Goal: Task Accomplishment & Management: Manage account settings

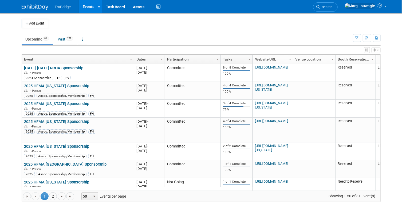
drag, startPoint x: 341, startPoint y: 4, endPoint x: 340, endPoint y: 14, distance: 9.5
click at [337, 4] on link "Search" at bounding box center [325, 6] width 25 height 9
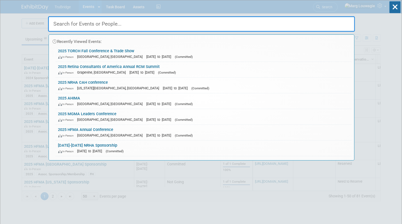
click at [337, 22] on input "text" at bounding box center [201, 23] width 307 height 15
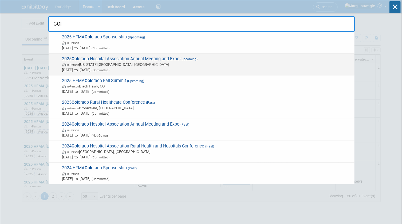
type input "COl"
click at [198, 61] on span "2025 Col orado Hospital Association Annual Meeting and Expo (Upcoming) In-Perso…" at bounding box center [206, 64] width 291 height 16
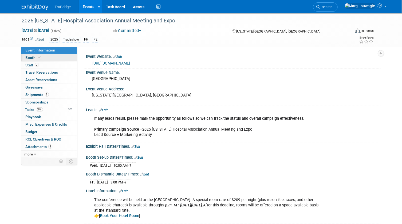
click at [43, 57] on link "Booth" at bounding box center [48, 57] width 55 height 7
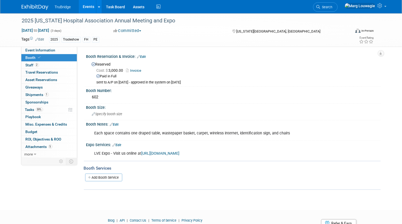
click at [116, 123] on link "Edit" at bounding box center [114, 125] width 9 height 4
click at [116, 123] on div "Booth Notes: Edit" at bounding box center [233, 123] width 294 height 7
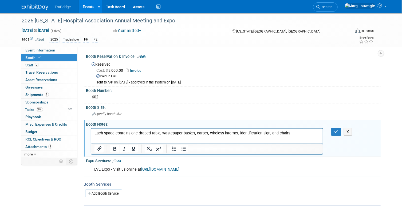
click at [93, 132] on html "Each space contains one draped table, wastepaper basket, carpet, wireless inter…" at bounding box center [207, 131] width 232 height 7
drag, startPoint x: 93, startPoint y: 132, endPoint x: 168, endPoint y: 136, distance: 74.5
click at [168, 136] on html "Each space contains one draped table, wastepaper basket, carpet, wireless inter…" at bounding box center [207, 131] width 232 height 7
click at [138, 136] on html "Each space contains one draped table, wastepaper basket, carpet, wireless inter…" at bounding box center [207, 131] width 232 height 7
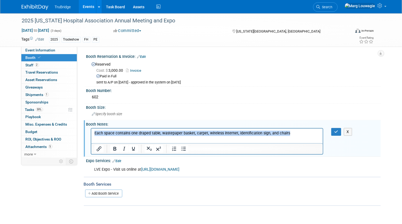
drag, startPoint x: 95, startPoint y: 132, endPoint x: 299, endPoint y: 138, distance: 204.7
click at [299, 136] on html "Each space contains one draped table, wastepaper basket, carpet, wireless inter…" at bounding box center [207, 131] width 232 height 7
paste body "Rich Text Area. Press ALT-0 for help."
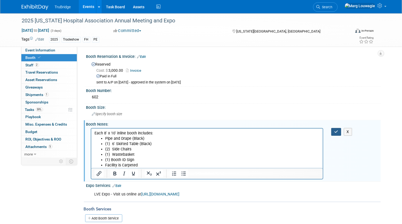
click at [333, 130] on button "button" at bounding box center [336, 132] width 10 height 8
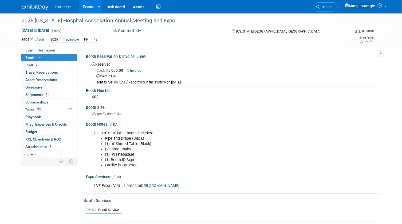
click at [135, 71] on link "Invoice" at bounding box center [135, 71] width 18 height 4
click at [48, 51] on span "Event Information" at bounding box center [41, 50] width 30 height 4
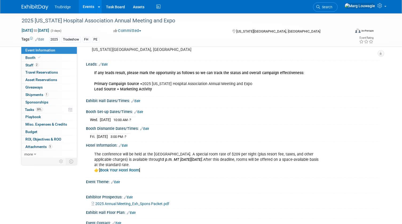
scroll to position [73, 0]
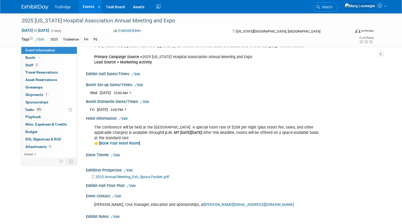
click at [141, 84] on link "Edit" at bounding box center [138, 85] width 9 height 4
click at [0, 0] on div at bounding box center [0, 0] width 0 height 0
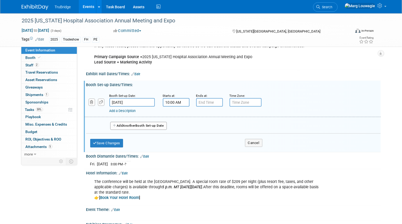
click at [131, 102] on input "Sep 24, 2025" at bounding box center [131, 102] width 45 height 9
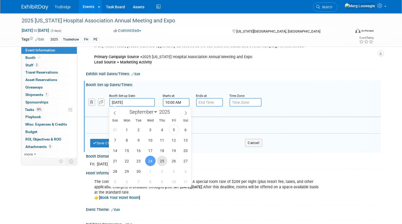
click at [159, 158] on span "25" at bounding box center [162, 161] width 10 height 10
type input "Sep 25, 2025"
click at [159, 158] on div "Fri. Sep 26, 2025 3:00 PM - ? Save Changes Cancel" at bounding box center [233, 162] width 294 height 9
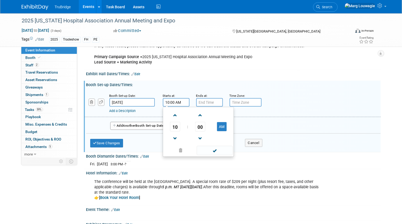
drag, startPoint x: 173, startPoint y: 101, endPoint x: 153, endPoint y: 102, distance: 19.8
click at [153, 102] on div "Booth Set-up Date: Sep 25, 2025 Starts at: 10:00 AM 10 : 00 AM 12 01 02 03 04 0…" at bounding box center [233, 103] width 296 height 27
click at [176, 127] on span "10" at bounding box center [175, 127] width 10 height 10
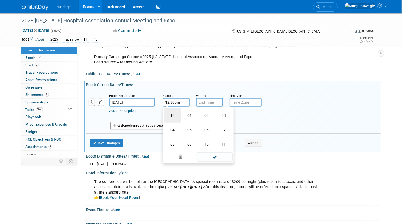
click at [172, 115] on td "12" at bounding box center [172, 115] width 17 height 14
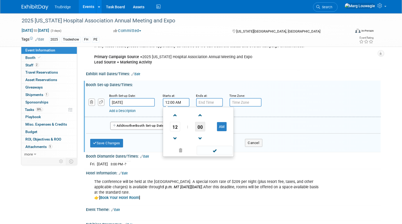
click at [203, 126] on span "00" at bounding box center [200, 127] width 10 height 10
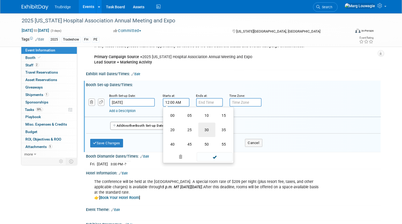
click at [203, 126] on td "30" at bounding box center [206, 130] width 17 height 14
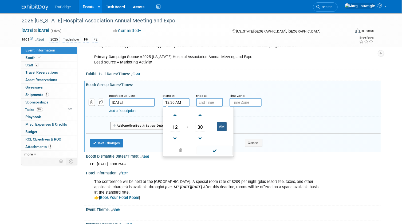
click at [222, 128] on button "AM" at bounding box center [222, 126] width 10 height 9
type input "12:30 PM"
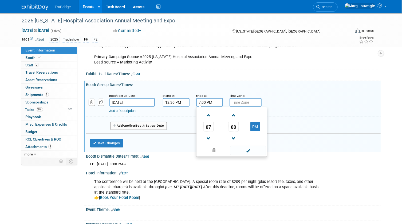
click at [201, 100] on input "7:00 PM" at bounding box center [209, 102] width 27 height 9
click at [206, 123] on span "07" at bounding box center [208, 127] width 10 height 10
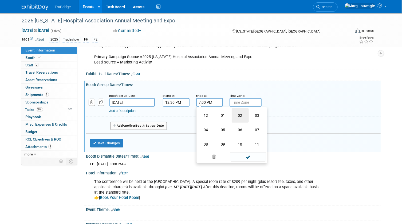
click at [240, 116] on td "02" at bounding box center [240, 115] width 17 height 14
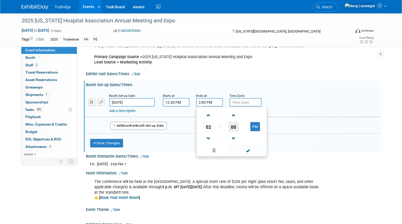
click at [232, 128] on span "00" at bounding box center [233, 127] width 10 height 10
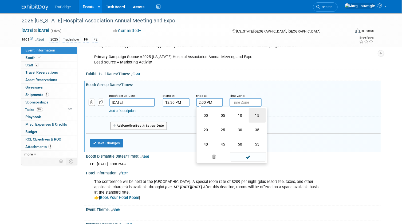
click at [251, 116] on td "15" at bounding box center [257, 115] width 17 height 14
type input "2:15 PM"
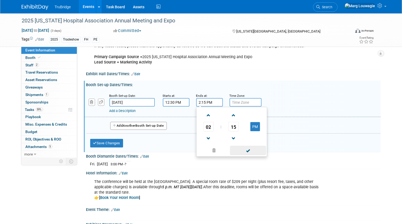
click at [245, 152] on span at bounding box center [248, 150] width 36 height 9
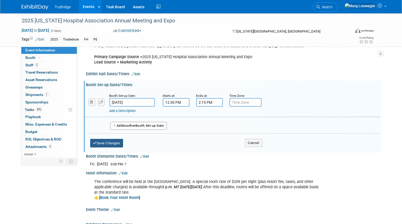
click at [122, 140] on button "Save Changes" at bounding box center [106, 143] width 33 height 9
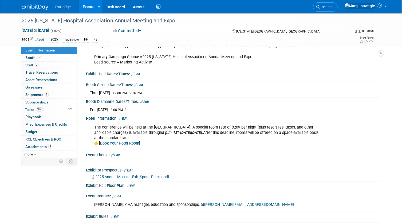
click at [146, 101] on link "Edit" at bounding box center [144, 102] width 9 height 4
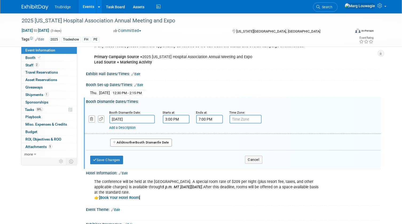
click at [200, 119] on input "7:00 PM" at bounding box center [209, 119] width 27 height 9
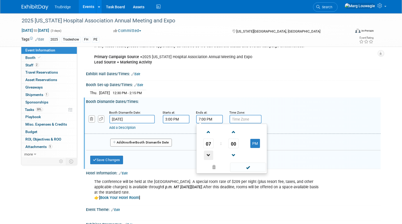
click at [205, 151] on span at bounding box center [208, 155] width 9 height 9
type input "5:00 PM"
click at [248, 165] on span at bounding box center [248, 167] width 36 height 9
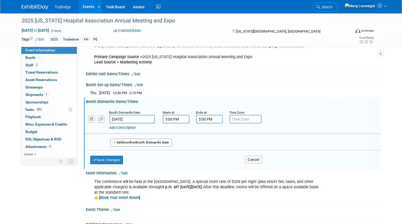
click at [112, 154] on div "Save Changes Cancel" at bounding box center [176, 158] width 172 height 17
click at [117, 157] on button "Save Changes" at bounding box center [106, 160] width 33 height 9
click at [0, 0] on div at bounding box center [0, 0] width 0 height 0
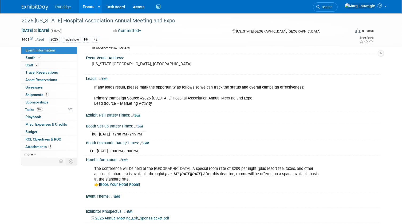
scroll to position [24, 0]
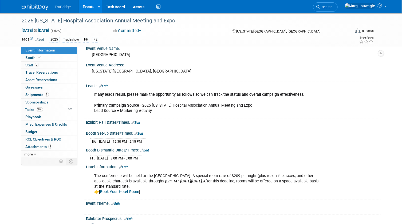
click at [139, 121] on link "Edit" at bounding box center [136, 123] width 9 height 4
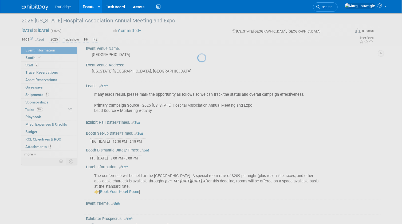
click at [197, 121] on div at bounding box center [200, 112] width 7 height 224
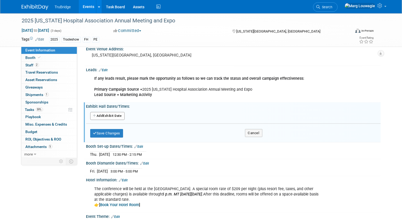
scroll to position [48, 0]
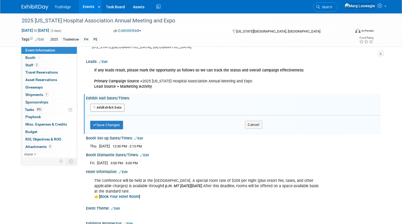
click at [117, 108] on button "Add Another Exhibit Date" at bounding box center [107, 108] width 34 height 8
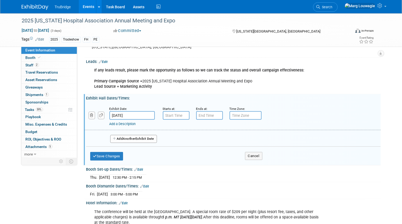
click at [126, 114] on input "Sep 24, 2025" at bounding box center [131, 115] width 45 height 9
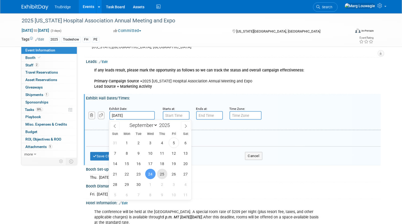
click at [161, 170] on span "25" at bounding box center [162, 174] width 10 height 10
type input "Sep 25, 2025"
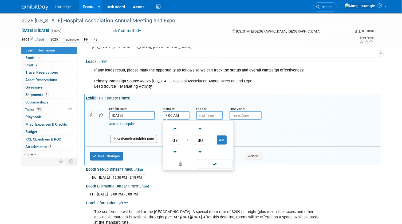
click at [170, 114] on input "7:00 AM" at bounding box center [176, 115] width 27 height 9
click at [172, 139] on span "07" at bounding box center [175, 140] width 10 height 10
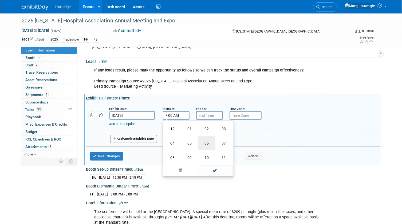
click at [211, 141] on td "06" at bounding box center [206, 143] width 17 height 14
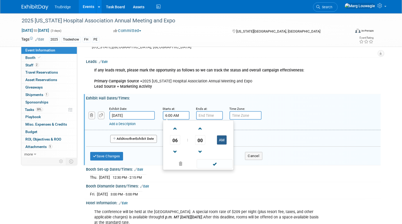
click at [223, 139] on button "AM" at bounding box center [222, 140] width 10 height 9
type input "6:00 PM"
click at [206, 115] on input "7:00 PM" at bounding box center [209, 115] width 27 height 9
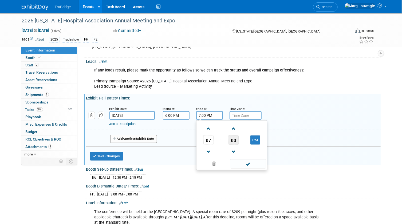
click at [230, 138] on span "00" at bounding box center [233, 140] width 10 height 10
click at [0, 0] on td "25" at bounding box center [0, 0] width 0 height 0
click at [231, 141] on span "25" at bounding box center [233, 140] width 10 height 10
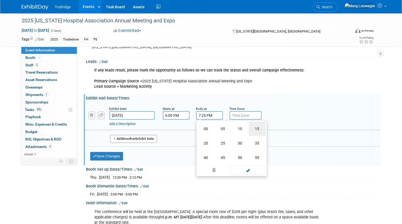
click at [252, 128] on td "15" at bounding box center [257, 129] width 17 height 14
type input "7:15 PM"
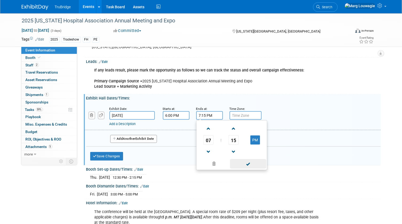
click at [249, 165] on span at bounding box center [248, 163] width 36 height 9
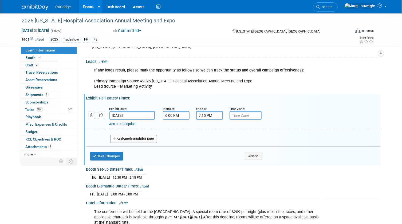
click at [121, 122] on link "Add a Description" at bounding box center [122, 124] width 26 height 4
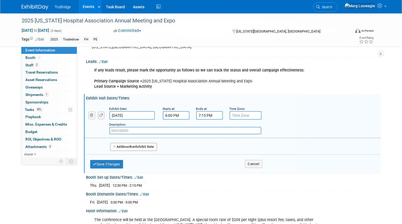
click at [126, 130] on input "text" at bounding box center [185, 130] width 152 height 7
click at [116, 129] on input "Netwroking in Exhibit Hall" at bounding box center [185, 130] width 152 height 7
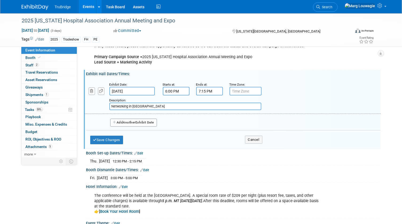
type input "Networking in Exhibit Hall"
click at [133, 121] on span "Another" at bounding box center [129, 123] width 13 height 4
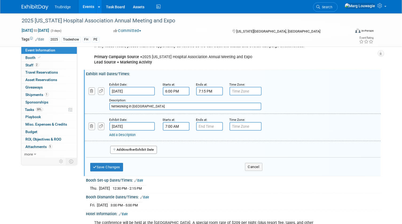
click at [172, 125] on input "7:00 AM" at bounding box center [176, 126] width 27 height 9
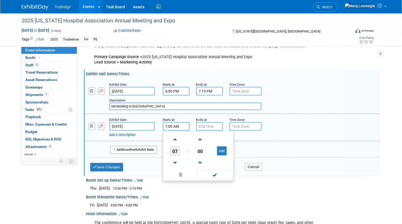
click at [171, 147] on span "07" at bounding box center [175, 151] width 10 height 10
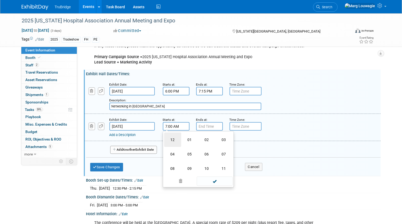
click at [176, 141] on td "12" at bounding box center [172, 140] width 17 height 14
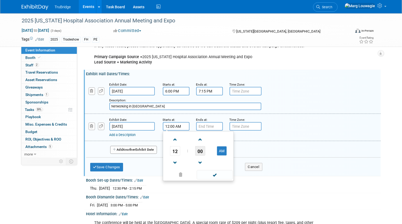
click at [196, 149] on span "00" at bounding box center [200, 151] width 10 height 10
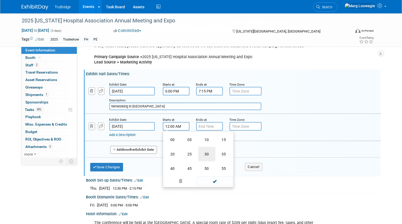
click at [204, 153] on td "30" at bounding box center [206, 154] width 17 height 14
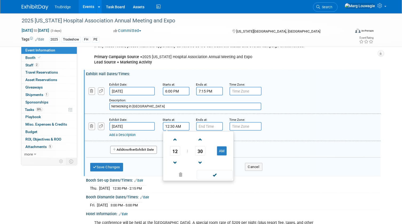
click at [204, 153] on span "30" at bounding box center [200, 151] width 10 height 10
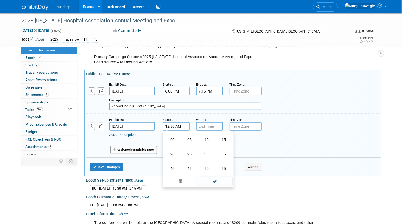
click at [181, 128] on input "12:30 AM" at bounding box center [176, 126] width 27 height 9
click at [207, 178] on span at bounding box center [215, 181] width 36 height 9
click at [178, 126] on input "12:30 AM" at bounding box center [176, 126] width 27 height 9
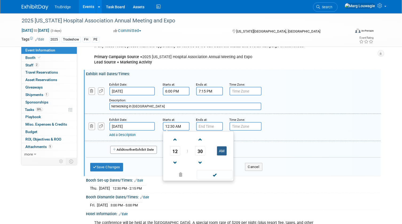
click at [222, 149] on button "AM" at bounding box center [222, 150] width 10 height 9
type input "12:30 PM"
click at [220, 172] on span at bounding box center [215, 174] width 36 height 9
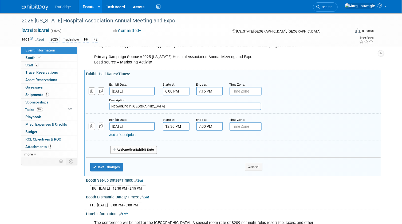
click at [211, 125] on input "7:00 PM" at bounding box center [209, 126] width 27 height 9
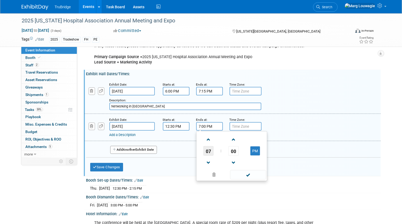
click at [206, 149] on span "07" at bounding box center [208, 151] width 10 height 10
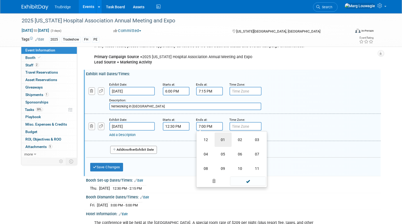
click at [216, 138] on td "01" at bounding box center [222, 140] width 17 height 14
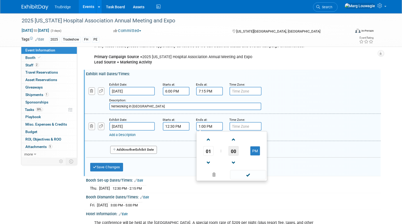
click at [234, 149] on span "00" at bounding box center [233, 151] width 10 height 10
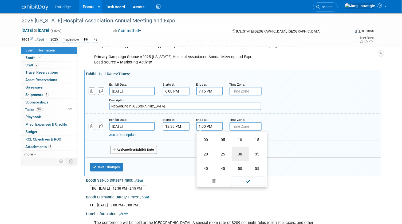
click at [239, 154] on td "30" at bounding box center [240, 154] width 17 height 14
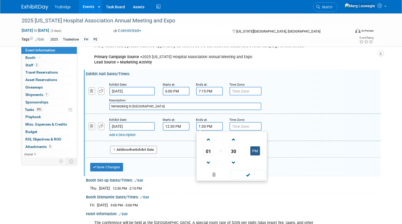
click at [254, 148] on button "PM" at bounding box center [255, 150] width 10 height 9
click at [253, 149] on button "AM" at bounding box center [255, 150] width 10 height 9
type input "1:30 PM"
click at [249, 173] on span at bounding box center [248, 174] width 36 height 9
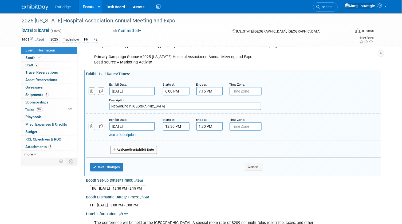
click at [128, 133] on link "Add a Description" at bounding box center [122, 135] width 26 height 4
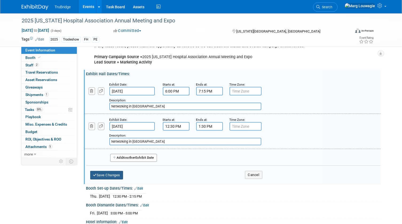
type input "Networking in Exhibit Hall"
click at [119, 172] on button "Save Changes" at bounding box center [106, 175] width 33 height 9
click at [0, 0] on div at bounding box center [0, 0] width 0 height 0
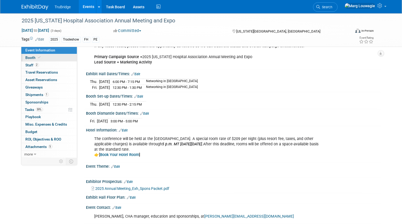
click at [44, 58] on link "Booth" at bounding box center [48, 57] width 55 height 7
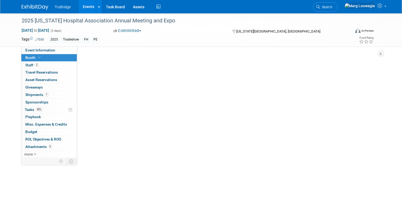
scroll to position [0, 0]
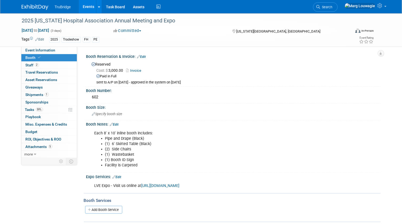
click at [36, 55] on span "Booth" at bounding box center [34, 57] width 16 height 4
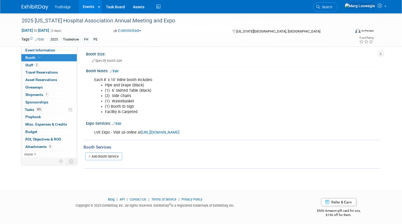
scroll to position [55, 0]
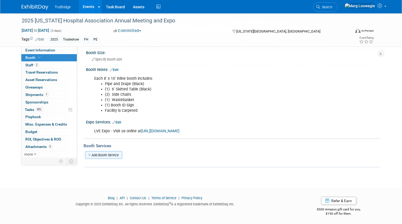
click at [113, 155] on link "Add Booth Service" at bounding box center [103, 155] width 37 height 8
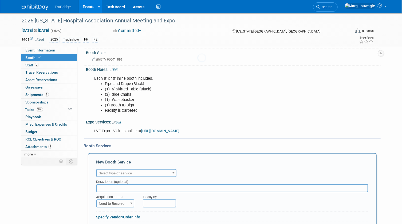
scroll to position [0, 0]
click at [126, 172] on span "Select type of service" at bounding box center [115, 173] width 33 height 4
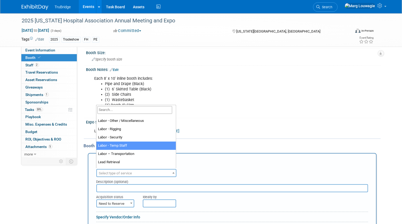
scroll to position [121, 0]
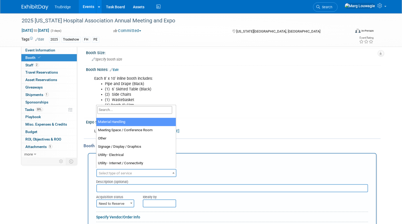
select select "10"
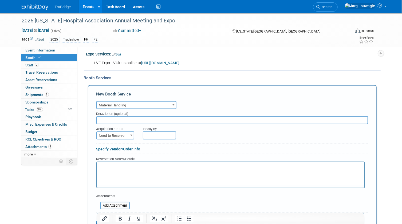
scroll to position [128, 0]
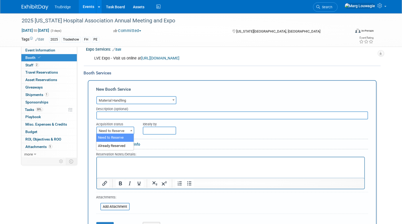
click at [125, 131] on span "Need to Reserve" at bounding box center [115, 130] width 37 height 7
select select "2"
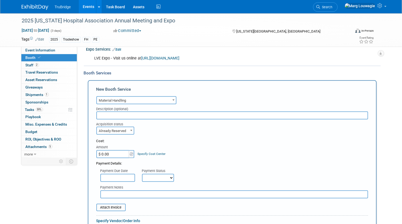
click at [120, 154] on input "$ 0.00" at bounding box center [112, 154] width 33 height 8
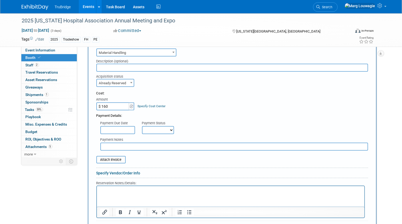
scroll to position [176, 0]
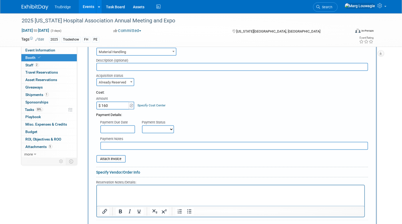
type input "$ 160.00"
click at [155, 130] on select "Not Paid Yet Partially Paid Paid in Full" at bounding box center [158, 129] width 32 height 8
select select "3"
click at [142, 125] on select "Not Paid Yet Partially Paid Paid in Full" at bounding box center [158, 129] width 32 height 8
click at [130, 145] on input "text" at bounding box center [234, 146] width 268 height 8
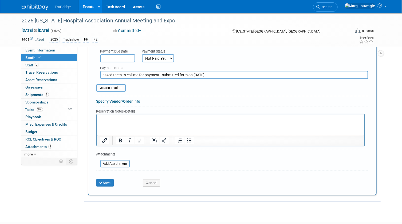
scroll to position [249, 0]
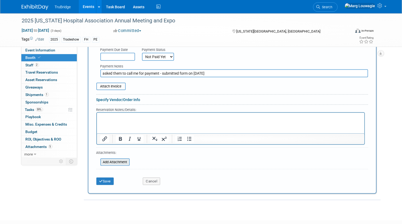
type input "asked them to call me for payment - submitted form on 9.5.25"
click at [120, 160] on input "file" at bounding box center [97, 162] width 63 height 6
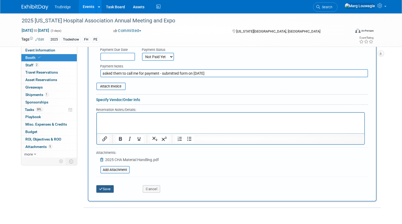
click at [107, 186] on button "Save" at bounding box center [105, 188] width 18 height 7
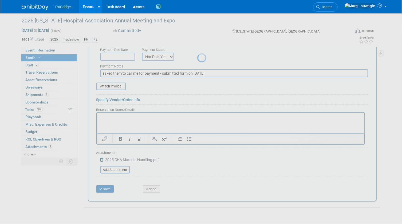
scroll to position [107, 0]
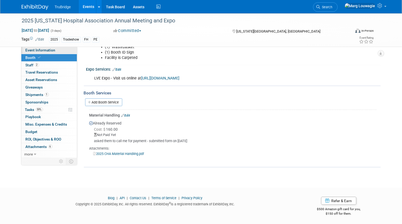
drag, startPoint x: 60, startPoint y: 51, endPoint x: 73, endPoint y: 51, distance: 13.1
click at [60, 51] on link "Event Information" at bounding box center [48, 50] width 55 height 7
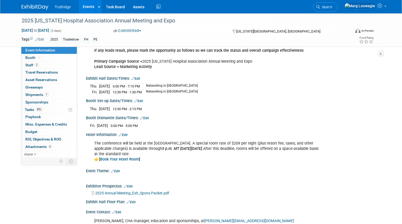
scroll to position [73, 0]
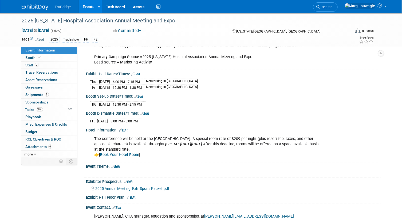
drag, startPoint x: 84, startPoint y: 72, endPoint x: 170, endPoint y: 118, distance: 97.6
click at [170, 118] on div "Event Website: Edit https://cha.com/broadband-services/ Event Venue Name: Cheye…" at bounding box center [230, 197] width 291 height 435
drag, startPoint x: 170, startPoint y: 118, endPoint x: 162, endPoint y: 96, distance: 23.0
click at [162, 96] on div "Booth Set-up Dates/Times: Edit" at bounding box center [233, 95] width 294 height 7
drag, startPoint x: 84, startPoint y: 70, endPoint x: 205, endPoint y: 153, distance: 147.0
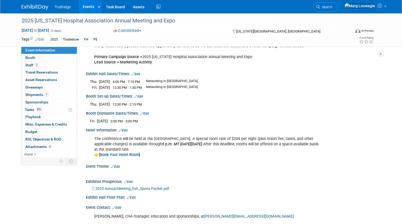
click at [205, 153] on div "Event Website: Edit https://cha.com/broadband-services/ Event Venue Name: Cheye…" at bounding box center [230, 197] width 291 height 435
copy div "Exhibit Hall Dates/Times: Edit Thu. Sep 25, 2025 6:00 PM - 7:15 PM Networking i…"
click at [43, 65] on link "2 Staff 2" at bounding box center [48, 65] width 55 height 7
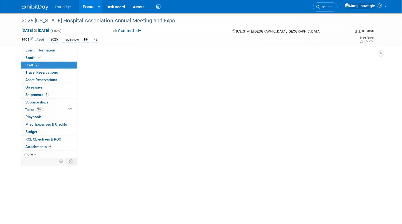
scroll to position [0, 0]
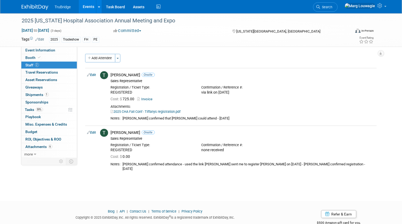
drag, startPoint x: 55, startPoint y: 51, endPoint x: 74, endPoint y: 64, distance: 22.9
click at [55, 51] on link "Event Information" at bounding box center [48, 50] width 55 height 7
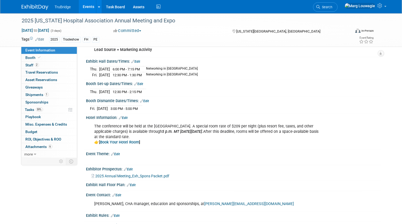
scroll to position [97, 0]
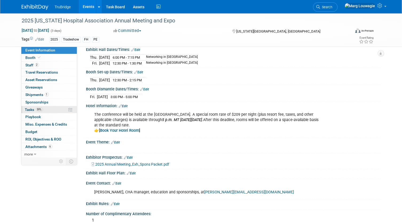
click at [32, 107] on span "Tasks 59%" at bounding box center [34, 109] width 18 height 4
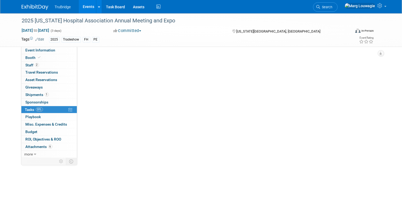
scroll to position [0, 0]
click at [32, 107] on span "Tasks 59%" at bounding box center [34, 109] width 18 height 4
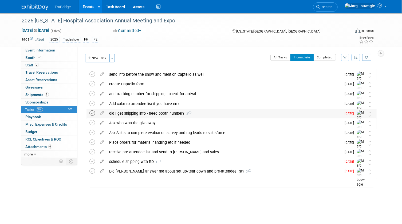
click at [93, 113] on icon at bounding box center [93, 113] width 6 height 6
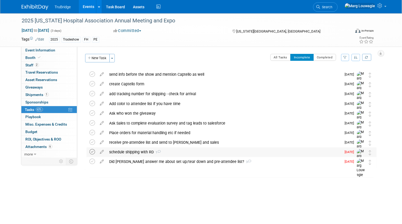
click at [92, 151] on icon at bounding box center [93, 152] width 6 height 6
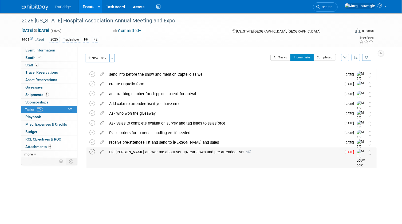
click at [91, 151] on icon at bounding box center [93, 152] width 6 height 6
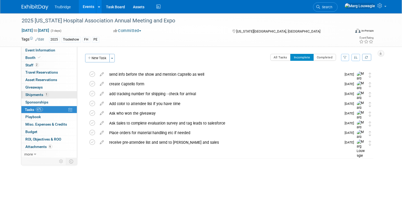
click at [40, 93] on span "Shipments 1" at bounding box center [37, 95] width 23 height 4
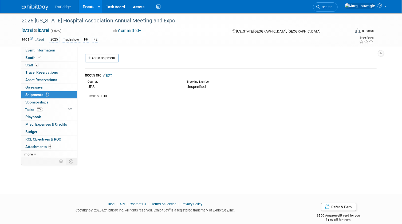
click at [110, 73] on link "Edit" at bounding box center [107, 75] width 9 height 4
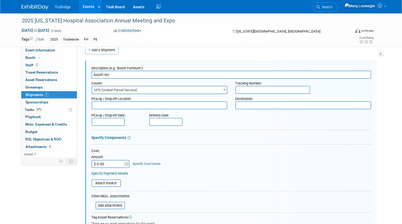
click at [242, 104] on textarea at bounding box center [303, 105] width 136 height 8
paste textarea "TruBridge/Booth 602 c/o LVE Denver 4590 Geneva Street Denver, CO 80238 CHA Fall…"
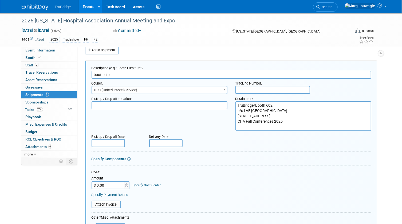
type textarea "TruBridge/Booth 602 c/o LVE Denver 4590 Geneva Street Denver, CO 80238 CHA Fall…"
click at [202, 128] on div "Pick-up / Drop-off Location: Destination: TruBridge/Booth 602 c/o LVE Denver 45…" at bounding box center [231, 112] width 288 height 37
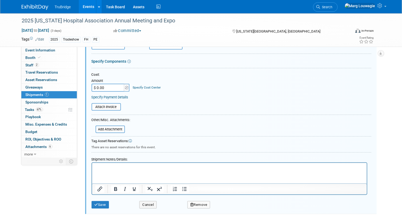
scroll to position [129, 0]
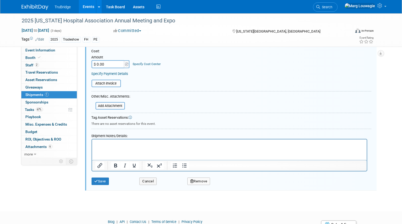
click at [143, 144] on p "Rich Text Area. Press ALT-0 for help." at bounding box center [229, 143] width 268 height 5
click at [98, 144] on p "Rich Text Area. Press ALT-0 for help." at bounding box center [229, 143] width 268 height 5
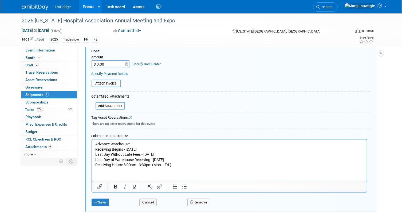
click at [133, 144] on p "Advance Warehouse:" at bounding box center [229, 143] width 268 height 5
drag, startPoint x: 131, startPoint y: 144, endPoint x: 200, endPoint y: 145, distance: 68.8
click at [200, 145] on p "Advance Warehouse: (I didn't receive this info until Sept 3rd)" at bounding box center [229, 143] width 268 height 5
click at [107, 199] on button "Save" at bounding box center [100, 202] width 18 height 7
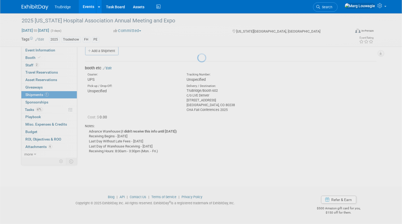
scroll to position [7, 0]
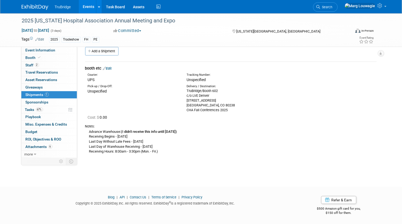
click at [112, 68] on link "Edit" at bounding box center [107, 68] width 9 height 4
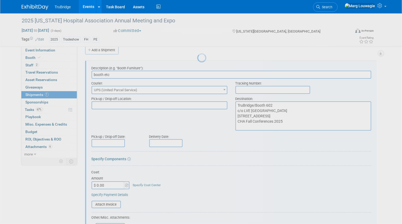
scroll to position [0, 0]
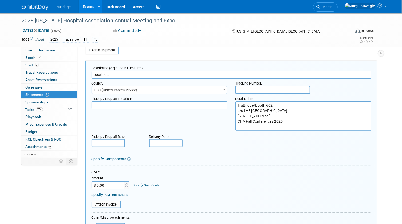
click at [138, 104] on textarea at bounding box center [159, 105] width 136 height 8
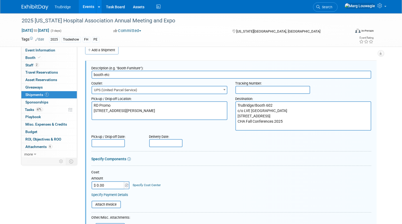
click at [99, 115] on textarea "RD Promo 4811 Lyons Technology Pkwy, Unit 14 & 29 Cocnut Creek, FL 33073" at bounding box center [159, 110] width 136 height 19
click at [138, 117] on textarea "RD Promo 4811 Lyons Technology Pkwy, Unit 14 & 29 Coconut Creek, FL 33073" at bounding box center [159, 110] width 136 height 19
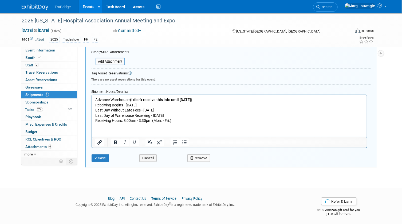
scroll to position [174, 0]
type textarea "RD Promo 4811 Lyons Technology Pkwy, Unit 14 & 29 Coconut Creek, FL 33073 401-4…"
click at [108, 157] on button "Save" at bounding box center [100, 157] width 18 height 7
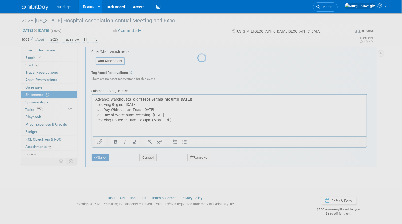
scroll to position [7, 0]
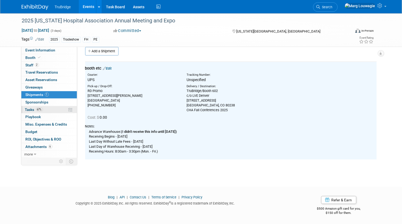
click at [33, 110] on span "Tasks 67%" at bounding box center [34, 109] width 18 height 4
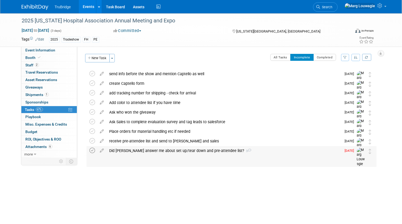
click at [93, 151] on icon at bounding box center [93, 151] width 6 height 6
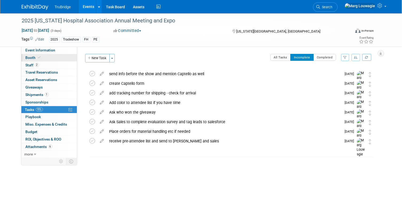
click at [47, 59] on link "Booth" at bounding box center [48, 57] width 55 height 7
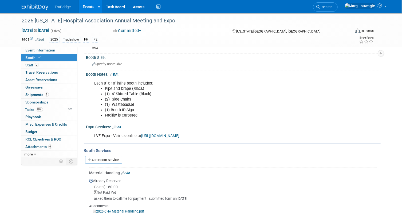
scroll to position [61, 0]
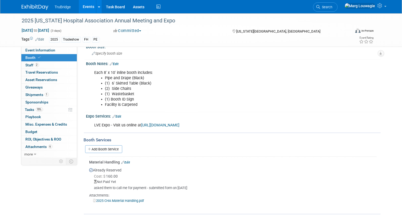
click at [332, 7] on span "Search" at bounding box center [326, 7] width 12 height 4
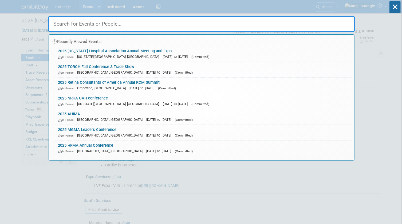
click at [334, 24] on input "text" at bounding box center [201, 23] width 307 height 15
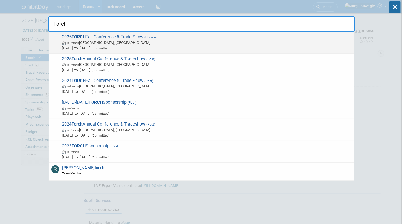
type input "Torch"
click at [162, 43] on span "In-Person Austin, TX" at bounding box center [206, 42] width 289 height 5
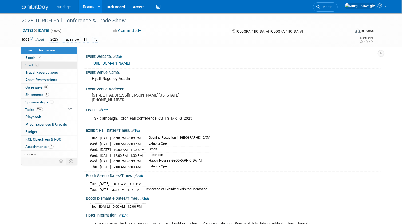
click at [57, 64] on link "7 Staff 7" at bounding box center [48, 65] width 55 height 7
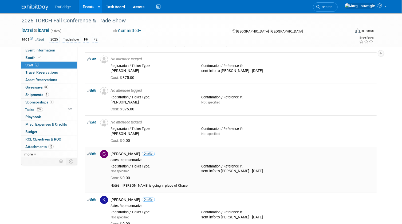
scroll to position [97, 0]
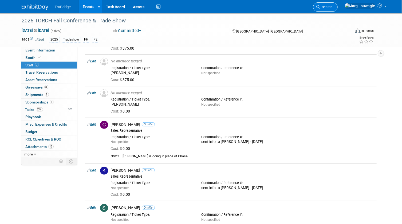
click at [337, 9] on link "Search" at bounding box center [325, 6] width 25 height 9
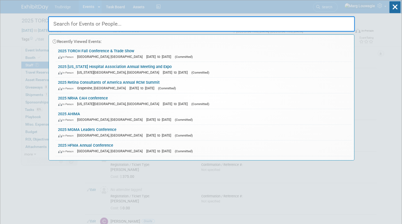
click at [275, 26] on input "text" at bounding box center [201, 23] width 307 height 15
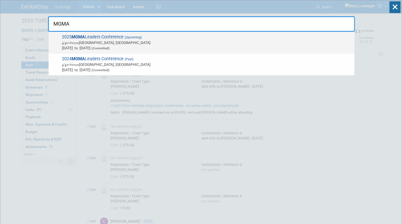
type input "MGMA"
click at [97, 38] on span "2025 MGMA Leaders Conference (Upcoming) In-Person Orlando, FL Sep 28, 2025 to O…" at bounding box center [206, 42] width 291 height 16
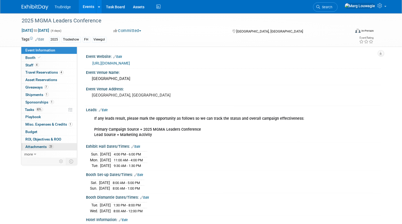
click at [32, 146] on span "Attachments 23" at bounding box center [40, 147] width 28 height 4
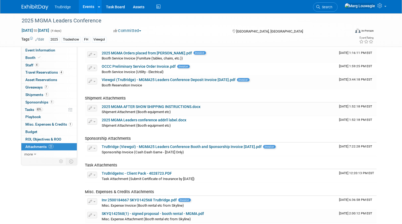
scroll to position [242, 0]
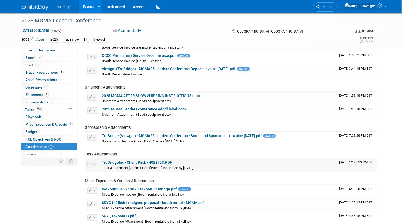
click at [90, 164] on icon "button" at bounding box center [91, 163] width 4 height 3
click at [92, 163] on button "button" at bounding box center [92, 164] width 10 height 6
click at [94, 162] on button "button" at bounding box center [92, 164] width 10 height 6
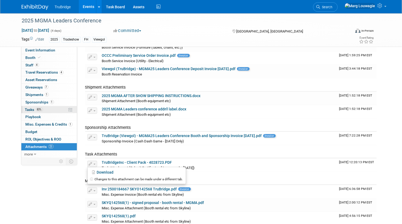
click at [50, 109] on link "83% Tasks 83%" at bounding box center [48, 109] width 55 height 7
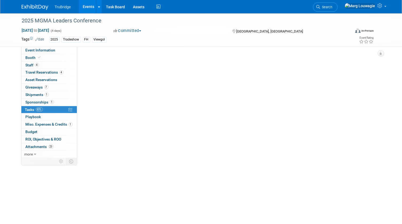
scroll to position [0, 0]
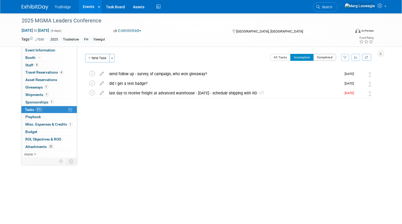
click at [320, 55] on button "Completed" at bounding box center [324, 57] width 23 height 7
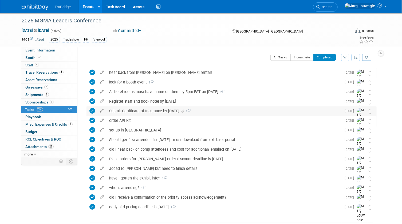
scroll to position [20, 0]
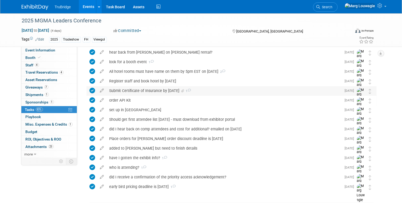
click at [168, 91] on div "Submit Certificate of Insurance by July 18th 1" at bounding box center [224, 90] width 235 height 9
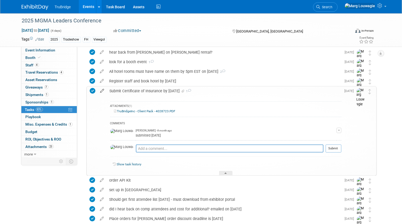
click at [103, 91] on icon at bounding box center [102, 89] width 9 height 7
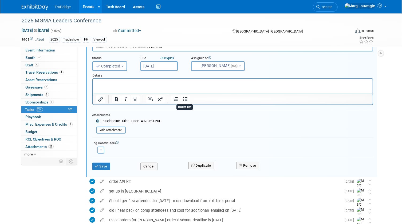
scroll to position [77, 0]
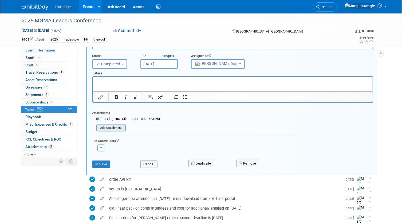
click at [120, 128] on input "file" at bounding box center [98, 128] width 54 height 6
click at [97, 119] on icon at bounding box center [98, 118] width 4 height 3
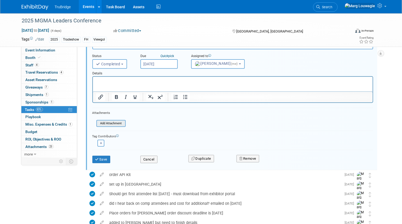
click at [111, 123] on input "file" at bounding box center [98, 124] width 54 height 6
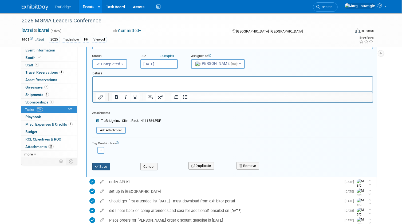
click at [99, 167] on button "Save" at bounding box center [101, 166] width 18 height 7
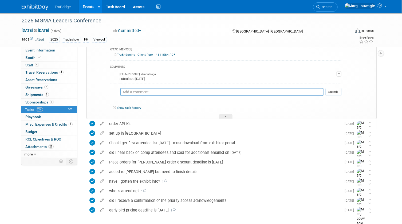
scroll to position [53, 0]
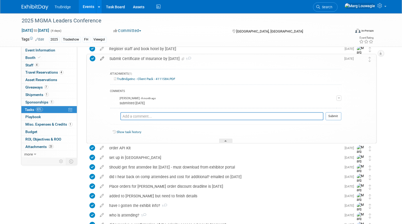
click at [102, 57] on icon at bounding box center [102, 57] width 9 height 7
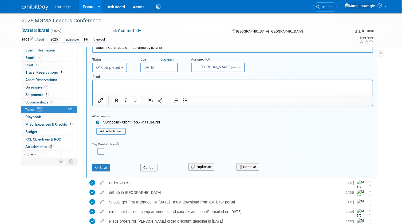
scroll to position [77, 0]
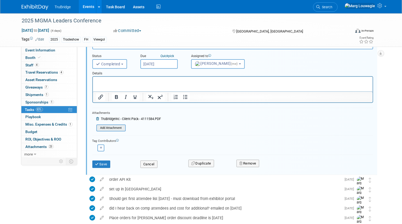
click at [117, 128] on input "file" at bounding box center [98, 128] width 54 height 6
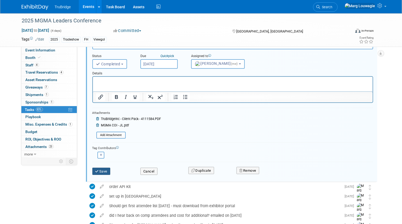
click at [105, 169] on button "Save" at bounding box center [101, 171] width 18 height 7
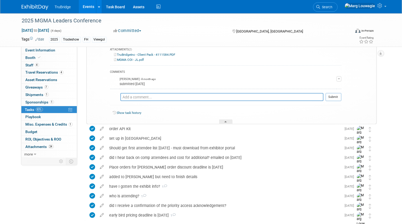
click at [225, 119] on div at bounding box center [225, 121] width 13 height 5
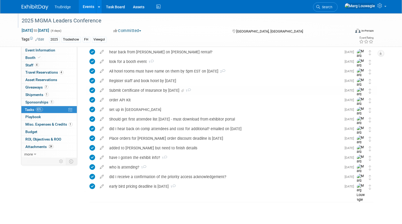
scroll to position [20, 0]
click at [332, 7] on span "Search" at bounding box center [326, 7] width 12 height 4
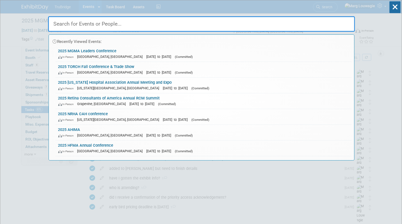
click at [330, 22] on input "text" at bounding box center [201, 23] width 307 height 15
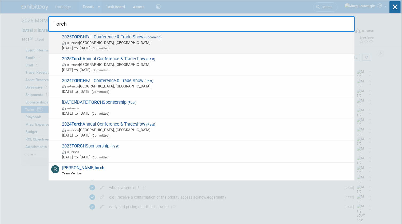
type input "Torch"
click at [170, 41] on span "In-Person Austin, TX" at bounding box center [206, 42] width 289 height 5
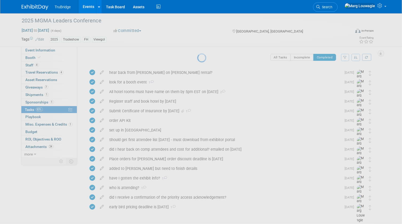
click at [197, 41] on div at bounding box center [200, 112] width 7 height 224
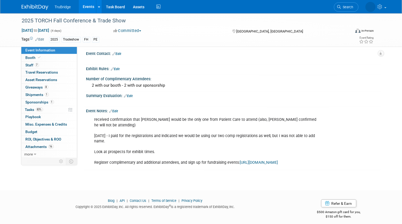
scroll to position [293, 0]
drag, startPoint x: 38, startPoint y: 145, endPoint x: 56, endPoint y: 130, distance: 23.3
click at [38, 145] on span "Attachments 16" at bounding box center [40, 147] width 28 height 4
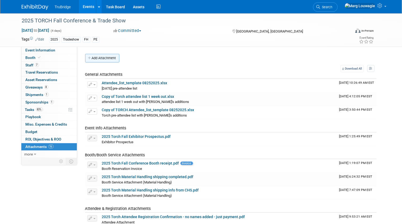
click at [112, 58] on button "Add Attachment" at bounding box center [102, 58] width 34 height 9
click at [0, 0] on div "Select file This is an invoice Upload Cancel" at bounding box center [0, 0] width 0 height 0
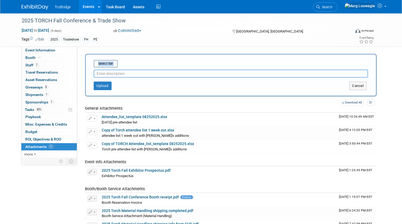
click at [188, 73] on input "text" at bounding box center [231, 74] width 274 height 8
type input "[DATE] - pre attendee list"
click at [107, 63] on input "file" at bounding box center [85, 64] width 63 height 6
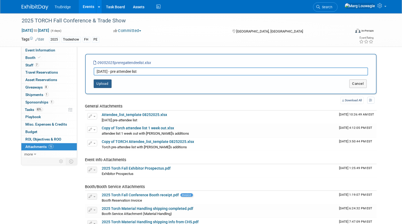
click at [105, 83] on button "Upload" at bounding box center [103, 83] width 18 height 9
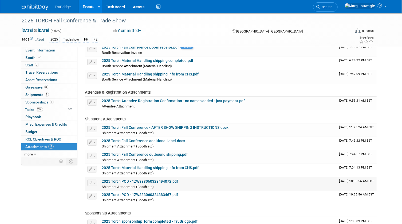
scroll to position [121, 0]
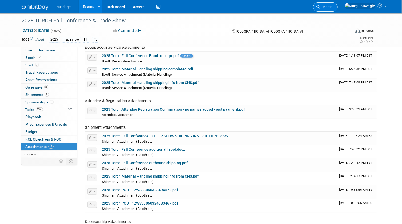
click at [337, 4] on link "Search" at bounding box center [325, 6] width 25 height 9
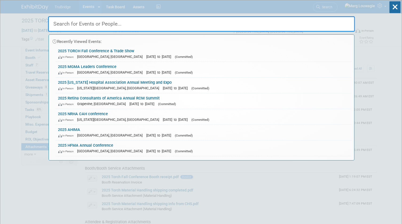
click at [321, 20] on input "text" at bounding box center [201, 23] width 307 height 15
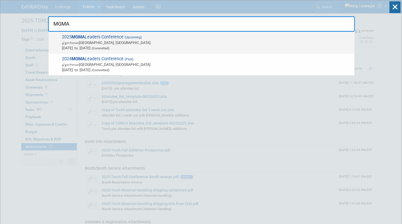
type input "MGMA"
click at [167, 40] on span "In-Person [GEOGRAPHIC_DATA], [GEOGRAPHIC_DATA]" at bounding box center [206, 42] width 289 height 5
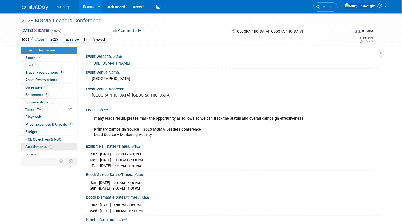
click at [38, 146] on span "Attachments 24" at bounding box center [40, 147] width 28 height 4
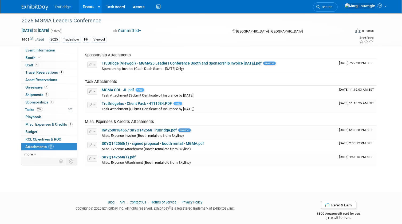
scroll to position [319, 0]
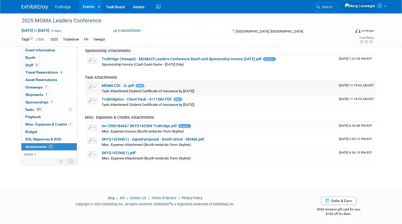
click at [123, 84] on link "MGMA COI - JL.pdf" at bounding box center [118, 85] width 32 height 4
click at [128, 85] on link "MGMA COI - JL.pdf" at bounding box center [118, 85] width 32 height 4
click at [123, 98] on link "TruBridgeInc - Client Pack - 4111584.PDF" at bounding box center [137, 99] width 70 height 4
drag, startPoint x: 33, startPoint y: 109, endPoint x: 35, endPoint y: 107, distance: 3.3
click at [33, 109] on span "Tasks 83%" at bounding box center [34, 109] width 18 height 4
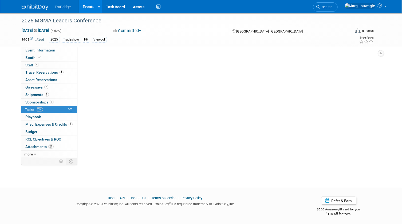
scroll to position [0, 0]
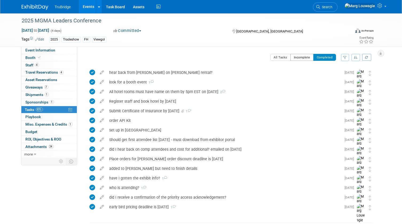
click at [298, 58] on button "Incomplete" at bounding box center [301, 57] width 23 height 7
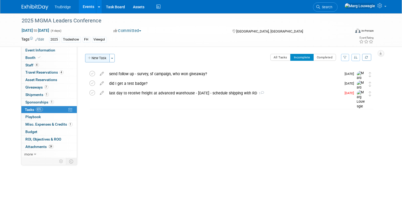
click at [99, 55] on button "New Task" at bounding box center [97, 58] width 25 height 9
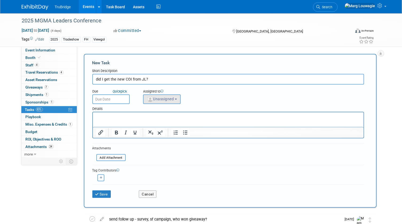
type input "did I get the new COI from JL?"
click at [161, 98] on span "Unassigned" at bounding box center [160, 99] width 27 height 4
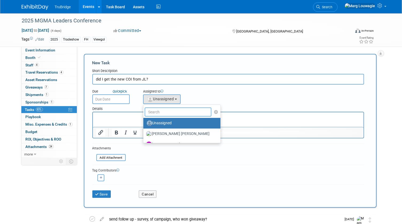
click at [167, 111] on input "text" at bounding box center [178, 111] width 67 height 9
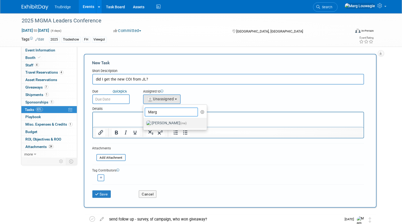
type input "Marg"
click at [168, 121] on label "Marg Louwagie (me)" at bounding box center [174, 123] width 56 height 9
click at [144, 121] on input "Marg Louwagie (me)" at bounding box center [142, 122] width 3 height 3
select select "0abee163-1570-438d-a0ea-e9129f2ffbd7"
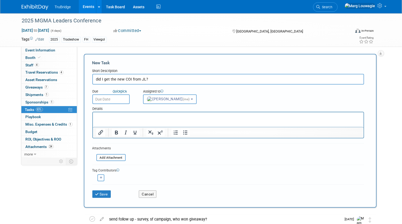
click at [119, 99] on input "text" at bounding box center [110, 99] width 37 height 10
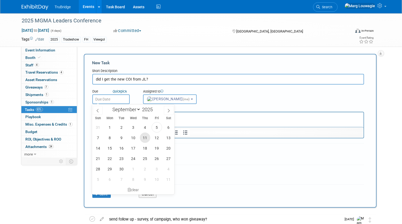
click at [141, 139] on span "11" at bounding box center [145, 138] width 10 height 10
type input "Sep 11, 2025"
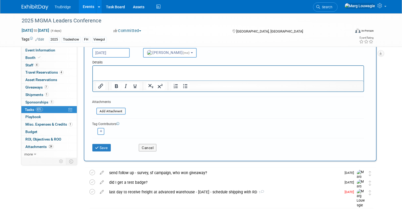
scroll to position [48, 0]
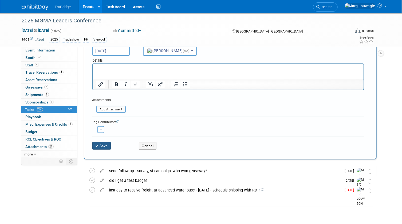
click at [103, 144] on button "Save" at bounding box center [101, 145] width 19 height 7
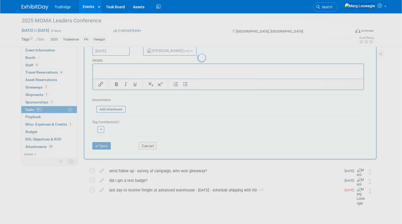
scroll to position [0, 0]
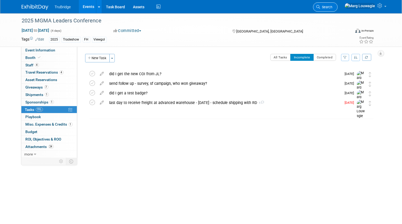
click at [320, 5] on icon at bounding box center [318, 7] width 4 height 4
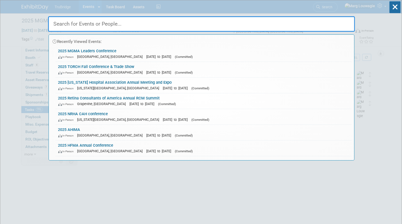
click at [325, 21] on input "text" at bounding box center [201, 23] width 307 height 15
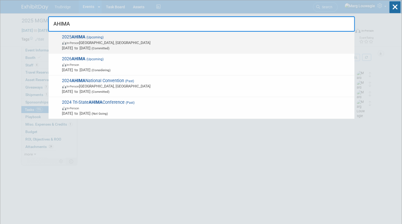
type input "AHIMA"
click at [173, 41] on span "In-Person Minneapolis, MN" at bounding box center [206, 42] width 289 height 5
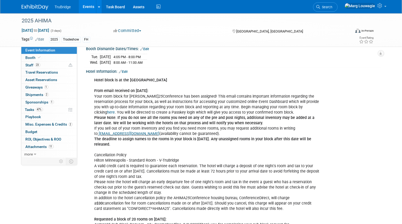
scroll to position [145, 0]
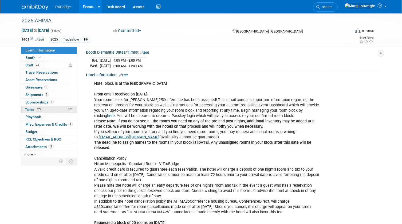
click at [33, 109] on span "Tasks 47%" at bounding box center [34, 109] width 18 height 4
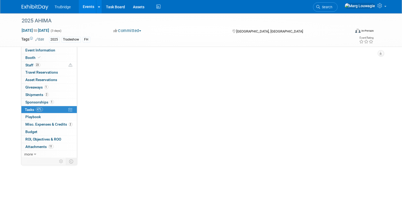
scroll to position [0, 0]
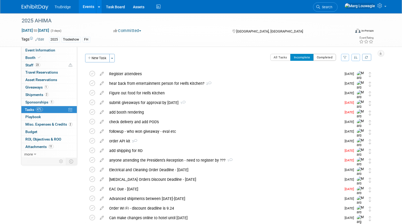
click at [324, 57] on button "Completed" at bounding box center [324, 57] width 23 height 7
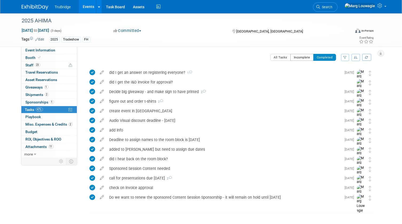
click at [297, 57] on button "Incomplete" at bounding box center [301, 57] width 23 height 7
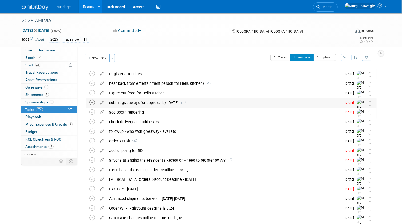
click at [93, 102] on icon at bounding box center [93, 103] width 6 height 6
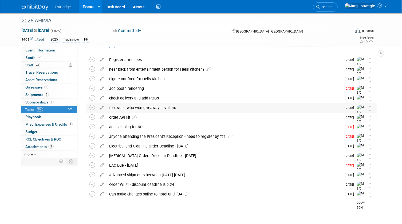
scroll to position [22, 0]
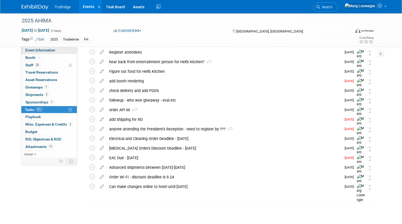
drag, startPoint x: 52, startPoint y: 50, endPoint x: 61, endPoint y: 52, distance: 9.9
click at [52, 50] on span "Event Information" at bounding box center [41, 50] width 30 height 4
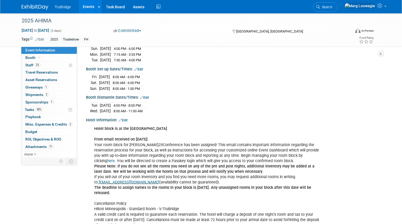
scroll to position [97, 0]
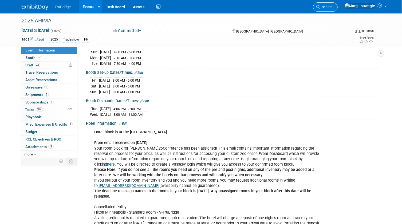
click at [332, 5] on span "Search" at bounding box center [326, 7] width 12 height 4
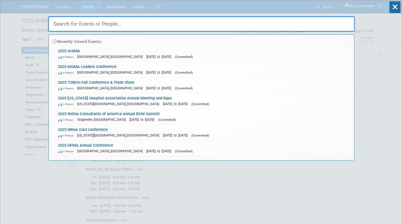
click at [331, 24] on input "text" at bounding box center [201, 23] width 307 height 15
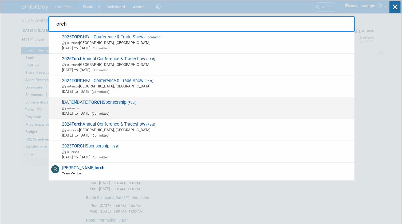
type input "Torch"
click at [123, 106] on span "In-Person" at bounding box center [206, 107] width 289 height 5
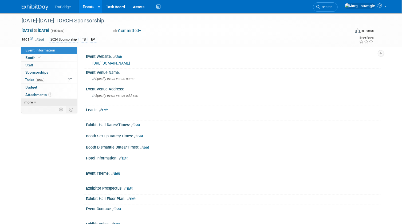
click at [47, 101] on link "more" at bounding box center [48, 102] width 55 height 7
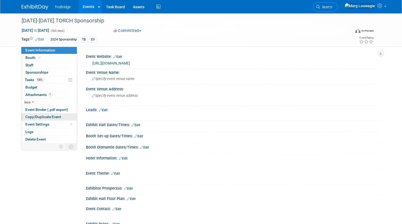
click at [54, 116] on span "Copy/Duplicate Event" at bounding box center [44, 117] width 36 height 4
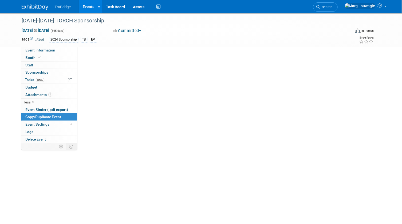
click at [54, 116] on span "Copy/Duplicate Event" at bounding box center [44, 117] width 36 height 4
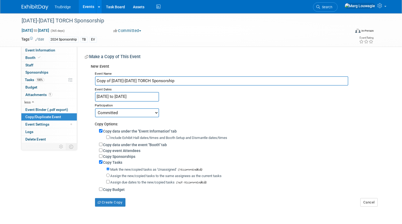
click at [117, 95] on input "[DATE] to [DATE]" at bounding box center [127, 96] width 64 height 9
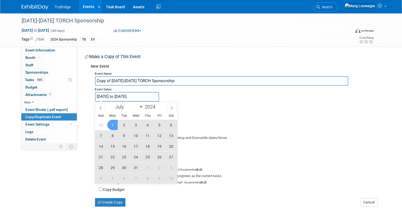
click at [116, 97] on input "[DATE] to [DATE]" at bounding box center [127, 96] width 64 height 9
click at [170, 109] on icon at bounding box center [172, 108] width 4 height 4
select select "7"
click at [146, 107] on input "2024" at bounding box center [151, 107] width 16 height 6
click at [156, 109] on span at bounding box center [158, 108] width 4 height 3
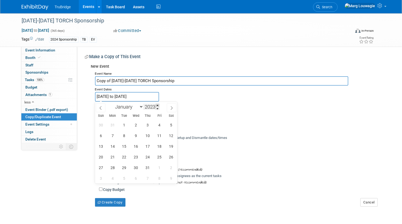
click at [156, 106] on span at bounding box center [158, 105] width 4 height 3
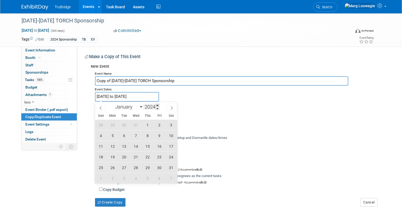
click at [156, 106] on span at bounding box center [158, 105] width 4 height 3
type input "2025"
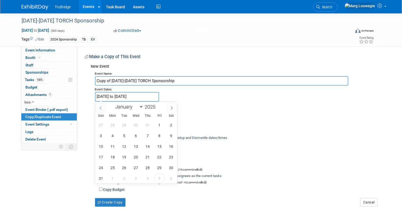
click at [101, 106] on icon at bounding box center [101, 108] width 4 height 4
select select "6"
click at [122, 126] on span "1" at bounding box center [124, 125] width 10 height 10
type input "[DATE]"
click at [158, 106] on span at bounding box center [158, 105] width 4 height 3
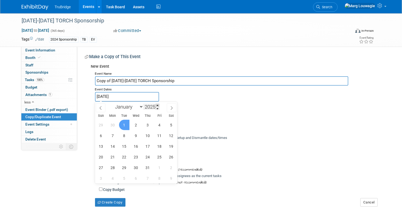
type input "2026"
click at [138, 107] on select "January February March April May June July August September October November De…" at bounding box center [128, 106] width 31 height 7
select select "5"
click at [113, 103] on select "January February March April May June July August September October November De…" at bounding box center [128, 106] width 31 height 7
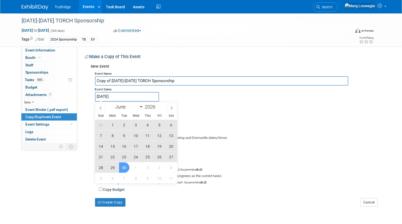
click at [127, 167] on span "30" at bounding box center [124, 167] width 10 height 10
type input "[DATE] to [DATE]"
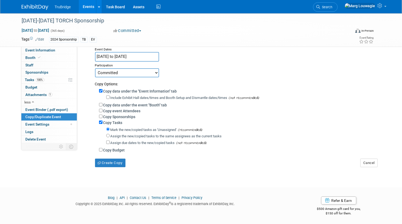
scroll to position [41, 0]
click at [100, 103] on input "Copy data under the event "Booth" tab" at bounding box center [100, 103] width 3 height 3
checkbox input "true"
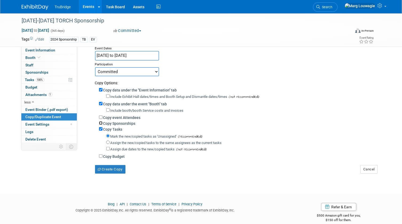
click at [101, 122] on input "Copy Sponsorships" at bounding box center [100, 122] width 3 height 3
checkbox input "true"
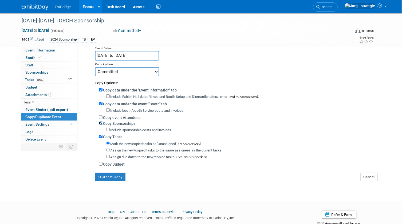
scroll to position [56, 0]
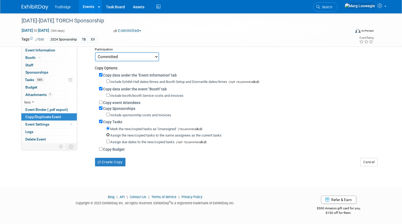
click at [107, 134] on input "Assign the new/copied tasks to the same assignees as the current tasks" at bounding box center [107, 134] width 3 height 3
radio input "true"
click at [100, 149] on input "Copy Budget" at bounding box center [100, 148] width 3 height 3
checkbox input "true"
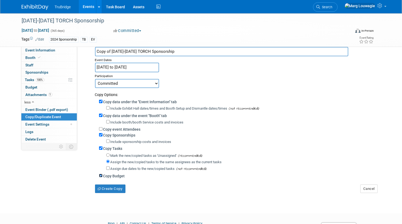
scroll to position [0, 0]
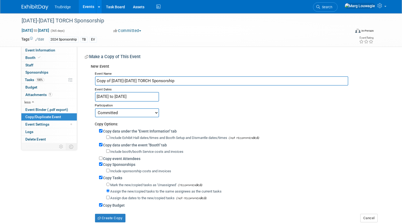
click at [119, 80] on input "Copy of 2024-2025 TORCH Sponsorship" at bounding box center [221, 80] width 253 height 9
click at [129, 81] on input "Copy of 2025-2025 TORCH Sponsorship" at bounding box center [221, 80] width 253 height 9
click at [113, 79] on input "Copy of 2025-2026 TORCH Sponsorship" at bounding box center [221, 80] width 253 height 9
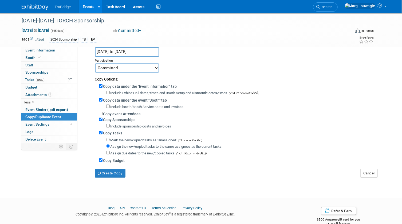
scroll to position [48, 0]
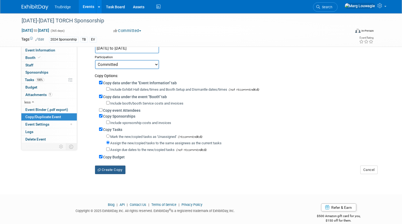
type input "[DATE]-[DATE] TORCH Sponsorship"
click at [117, 171] on button "Create Copy" at bounding box center [110, 170] width 30 height 9
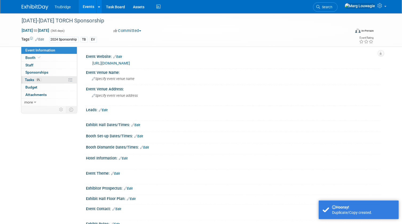
click at [41, 79] on span "0%" at bounding box center [39, 80] width 6 height 4
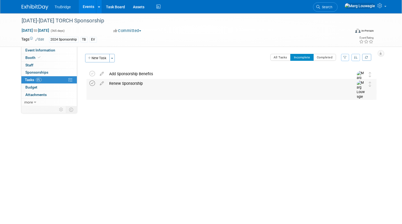
click at [92, 83] on icon at bounding box center [93, 84] width 6 height 6
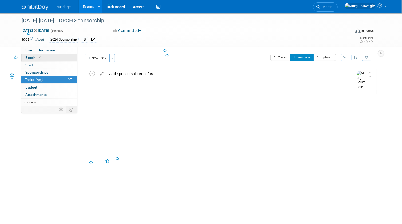
click at [52, 54] on link "Booth" at bounding box center [48, 57] width 55 height 7
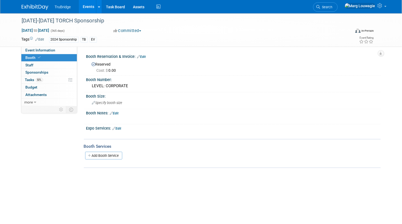
click at [144, 55] on link "Edit" at bounding box center [141, 57] width 9 height 4
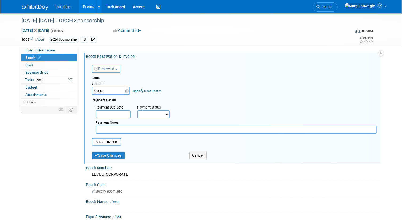
click at [111, 90] on input "$ 0.00" at bounding box center [108, 91] width 33 height 8
type input "$ 1,250.00"
click at [117, 141] on input "file" at bounding box center [88, 142] width 63 height 6
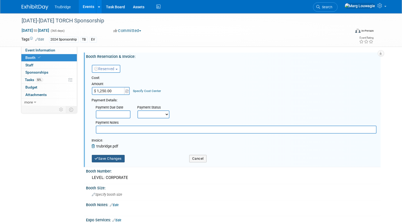
click at [115, 160] on button "Save Changes" at bounding box center [108, 158] width 33 height 7
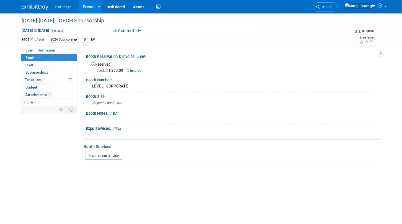
click at [41, 39] on link "Edit" at bounding box center [39, 40] width 9 height 4
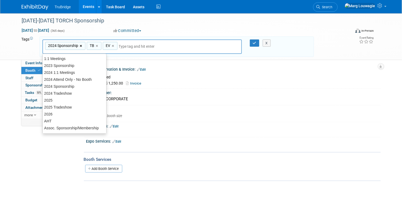
click at [80, 45] on link "×" at bounding box center [81, 46] width 3 height 6
click at [56, 45] on link "×" at bounding box center [55, 46] width 3 height 6
type input "EV"
click at [55, 45] on link "×" at bounding box center [55, 46] width 3 height 6
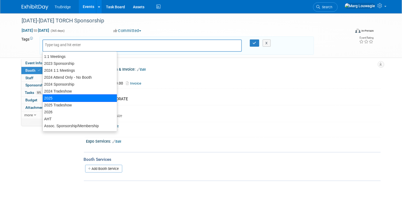
click at [83, 95] on div "2025" at bounding box center [79, 97] width 75 height 7
type input "2025"
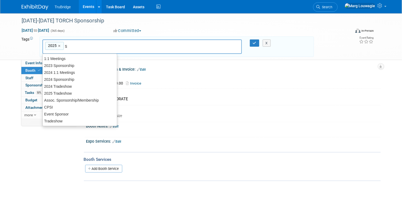
type input "Sp"
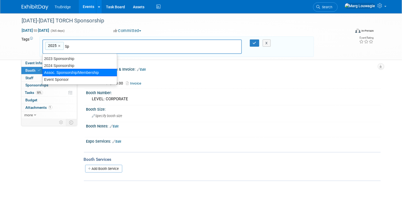
click at [77, 70] on div "Assoc. Sponsorship/Membership" at bounding box center [79, 72] width 75 height 7
type input "2025, Assoc. Sponsorship/Membership"
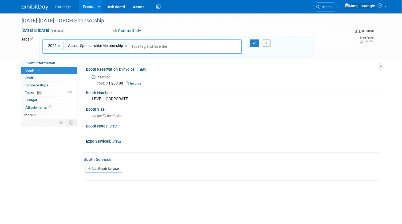
click at [77, 70] on div "Event Website: Edit [URL][DOMAIN_NAME] Event Venue Name: Specify event venue na…" at bounding box center [228, 88] width 303 height 59
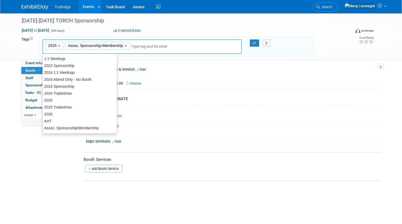
drag, startPoint x: 77, startPoint y: 70, endPoint x: 136, endPoint y: 46, distance: 63.6
click at [136, 46] on input "text" at bounding box center [169, 46] width 75 height 5
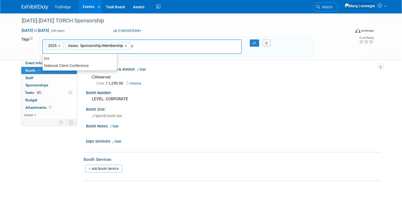
type input "FH"
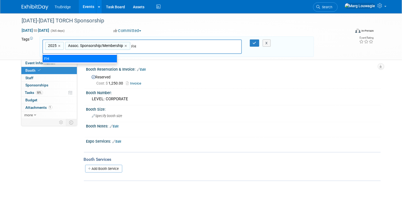
click at [105, 60] on div "FH" at bounding box center [79, 58] width 75 height 7
type input "2025, Assoc. Sponsorship/Membership, FH"
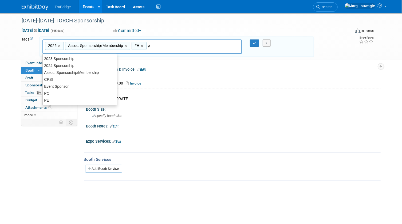
type input "PC"
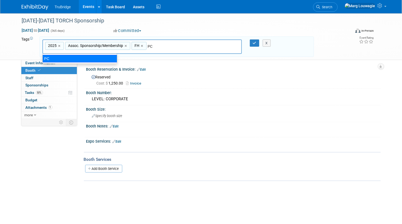
click at [82, 58] on div "PC" at bounding box center [79, 58] width 75 height 7
type input "2025, Assoc. Sponsorship/Membership, FH, PC"
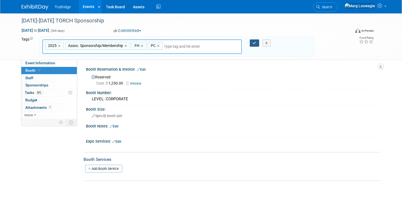
click at [254, 44] on icon "button" at bounding box center [255, 42] width 4 height 3
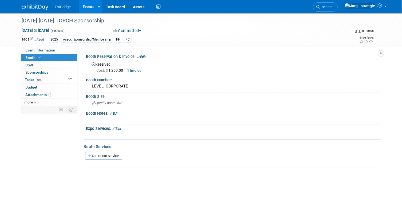
click at [146, 55] on link "Edit" at bounding box center [141, 57] width 9 height 4
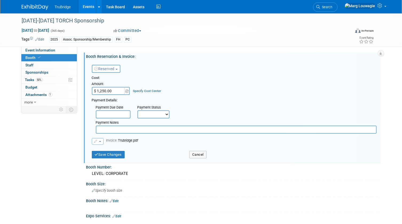
click at [130, 128] on input "text" at bounding box center [236, 130] width 281 height 8
type input "pd with my cc [DATE]"
click at [117, 153] on button "Save Changes" at bounding box center [108, 154] width 33 height 7
click at [0, 0] on div at bounding box center [0, 0] width 0 height 0
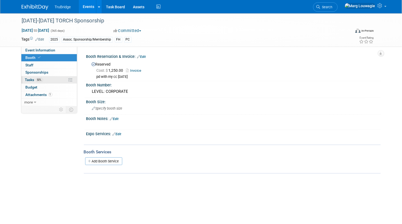
click at [54, 81] on link "50% Tasks 50%" at bounding box center [48, 79] width 55 height 7
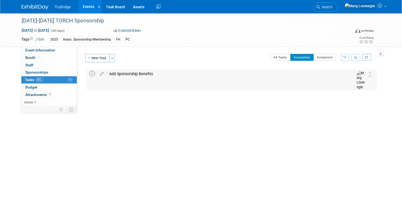
click at [92, 73] on icon at bounding box center [93, 74] width 6 height 6
click at [332, 7] on span "Search" at bounding box center [326, 7] width 12 height 4
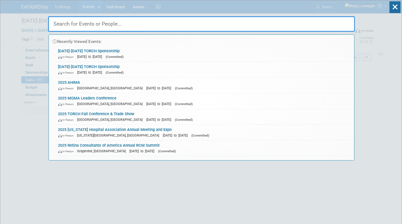
click at [304, 21] on input "text" at bounding box center [201, 23] width 307 height 15
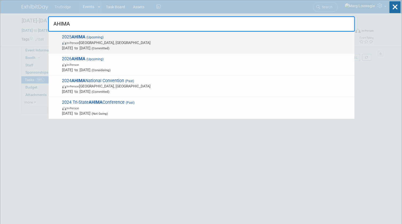
type input "AHIMA"
click at [78, 42] on span "In-Person" at bounding box center [73, 42] width 13 height 3
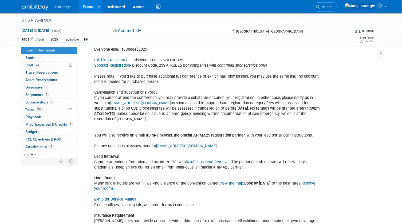
scroll to position [638, 0]
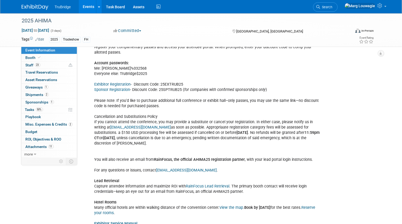
click at [119, 82] on link "Exhibitor Registration" at bounding box center [112, 84] width 36 height 5
